Goal: Information Seeking & Learning: Find contact information

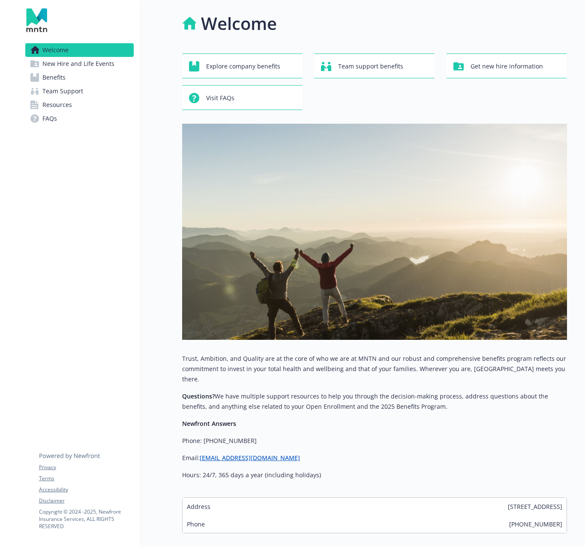
click at [87, 74] on link "Benefits" at bounding box center [79, 78] width 108 height 14
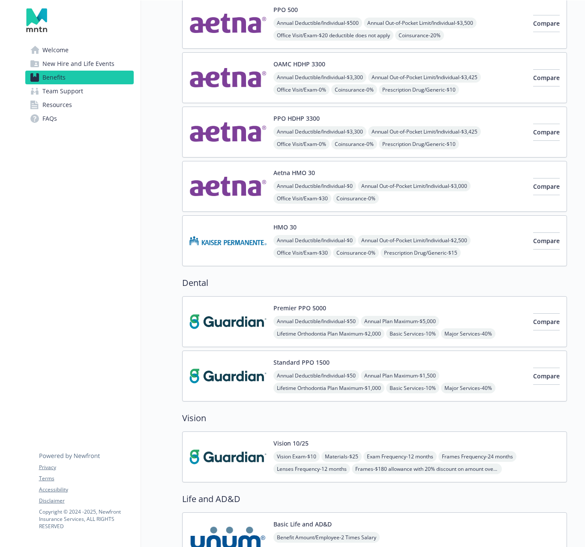
scroll to position [361, 0]
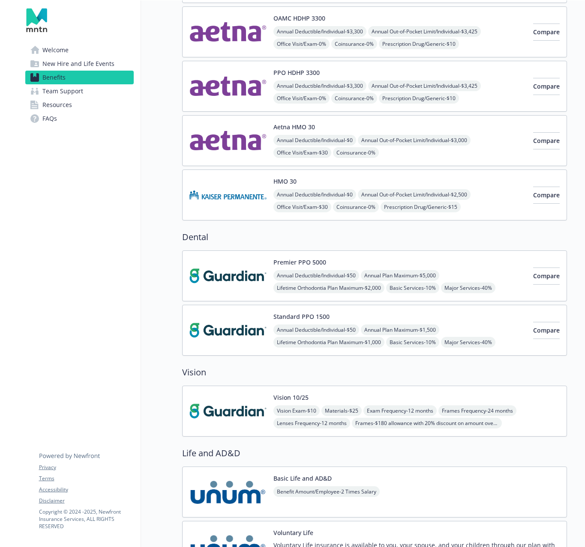
click at [254, 263] on img at bounding box center [227, 276] width 77 height 36
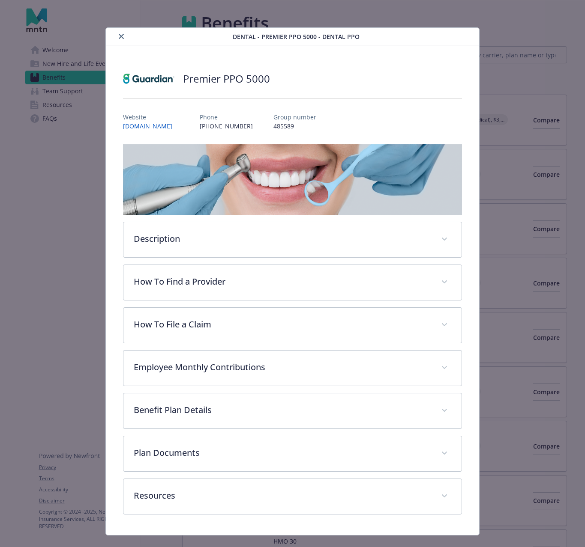
scroll to position [361, 0]
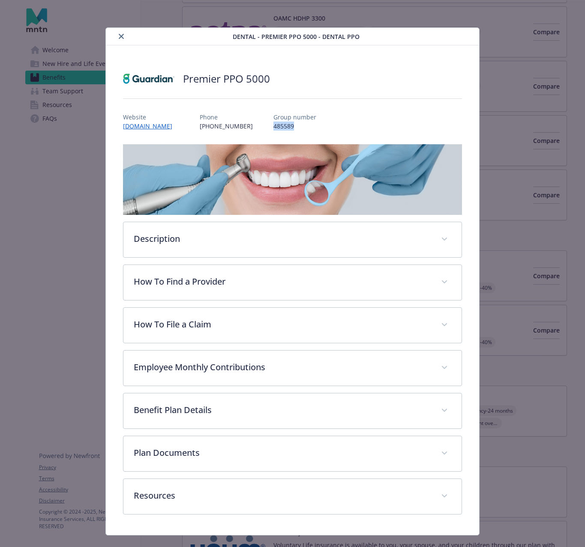
drag, startPoint x: 280, startPoint y: 124, endPoint x: 268, endPoint y: 125, distance: 12.0
click at [257, 124] on div "Website [DOMAIN_NAME] Phone [PHONE_NUMBER] Group number 485589" at bounding box center [292, 118] width 339 height 25
copy p "485589"
